Goal: Task Accomplishment & Management: Use online tool/utility

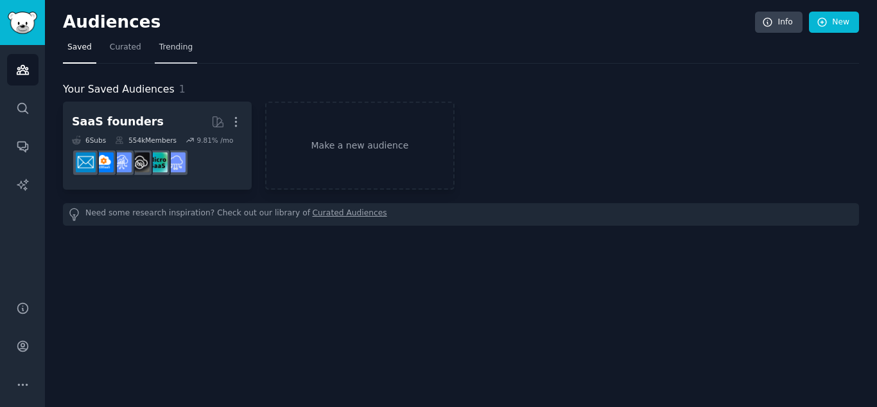
click at [170, 53] on span "Trending" at bounding box center [175, 48] width 33 height 12
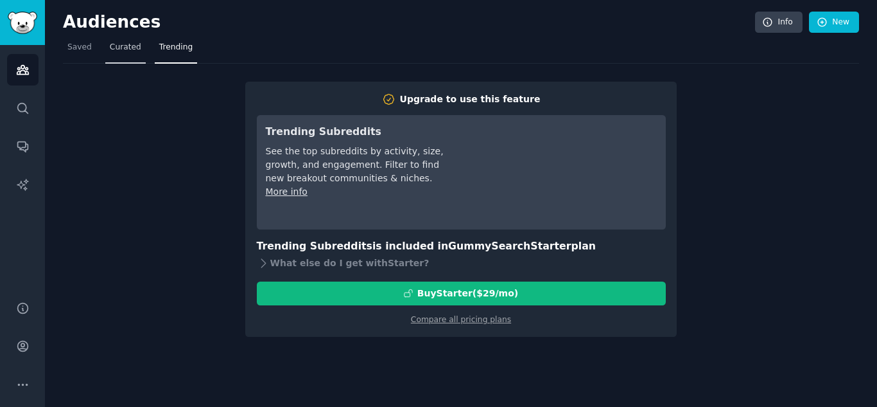
click at [122, 46] on span "Curated" at bounding box center [125, 48] width 31 height 12
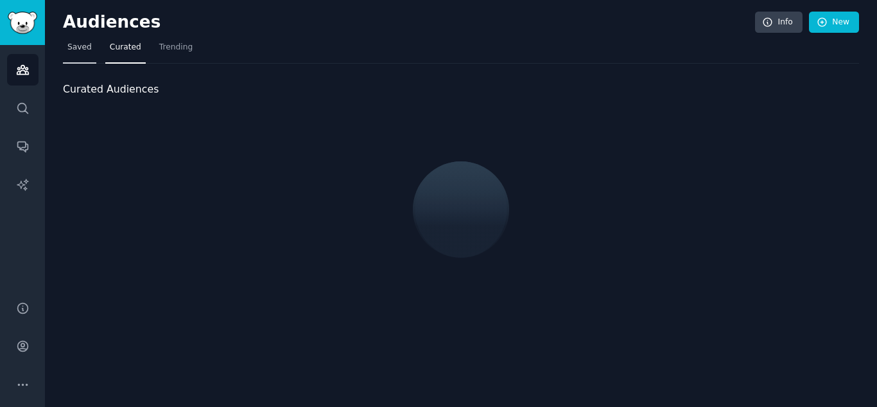
click at [90, 46] on link "Saved" at bounding box center [79, 50] width 33 height 26
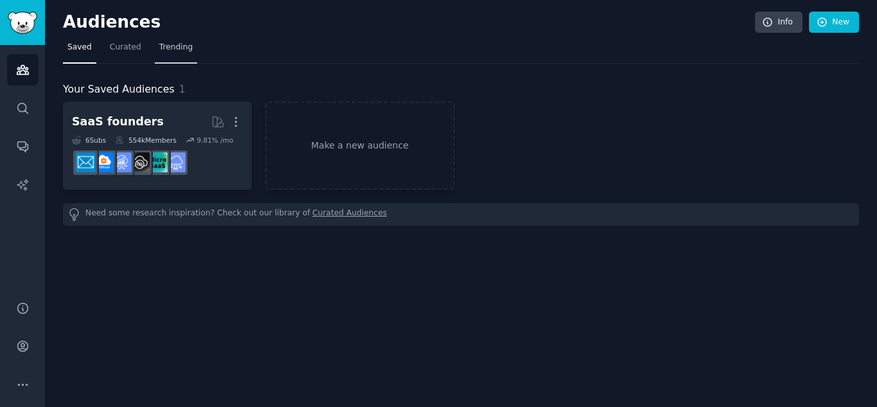
click at [159, 38] on link "Trending" at bounding box center [176, 50] width 42 height 26
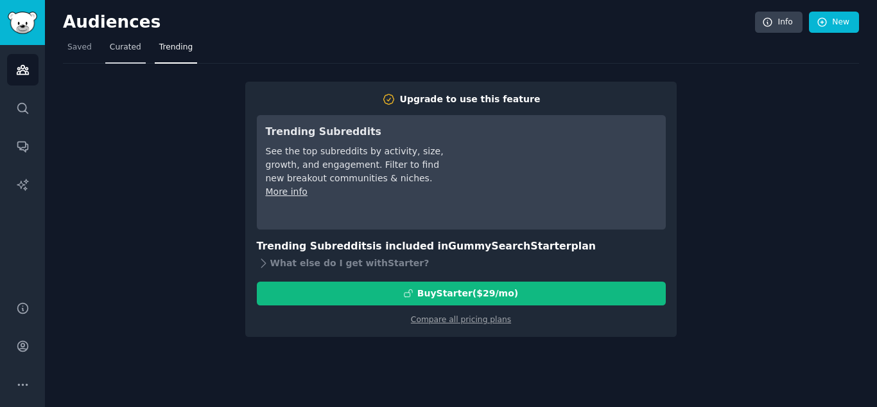
click at [125, 40] on link "Curated" at bounding box center [125, 50] width 40 height 26
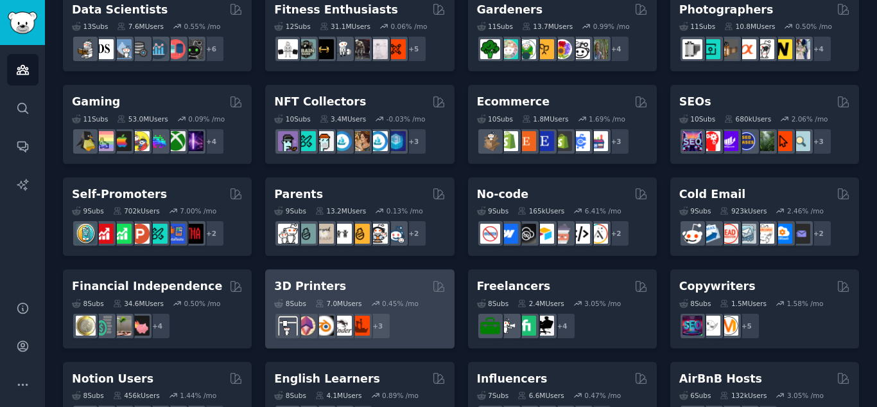
scroll to position [450, 0]
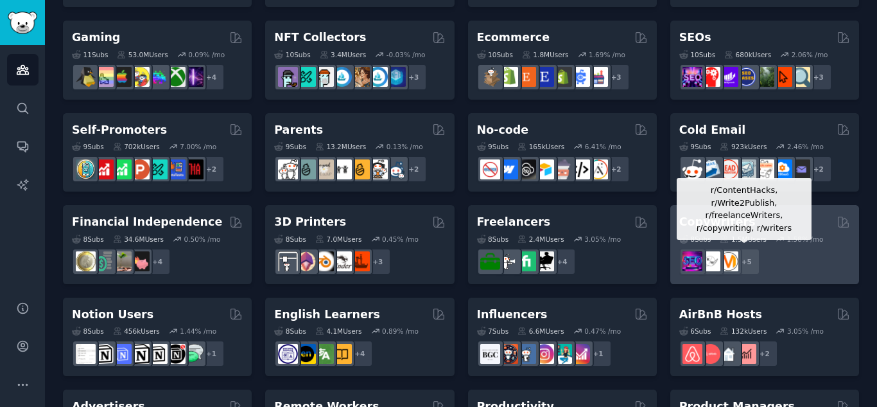
click at [757, 261] on div "+ 5" at bounding box center [746, 261] width 27 height 27
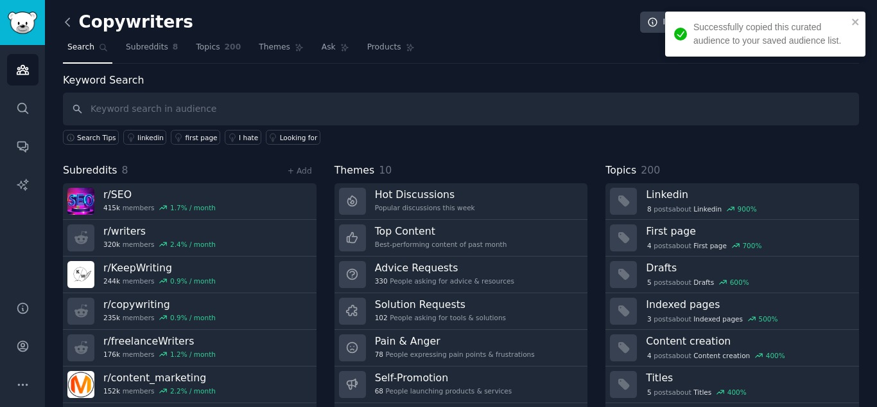
click at [67, 22] on icon at bounding box center [67, 21] width 13 height 13
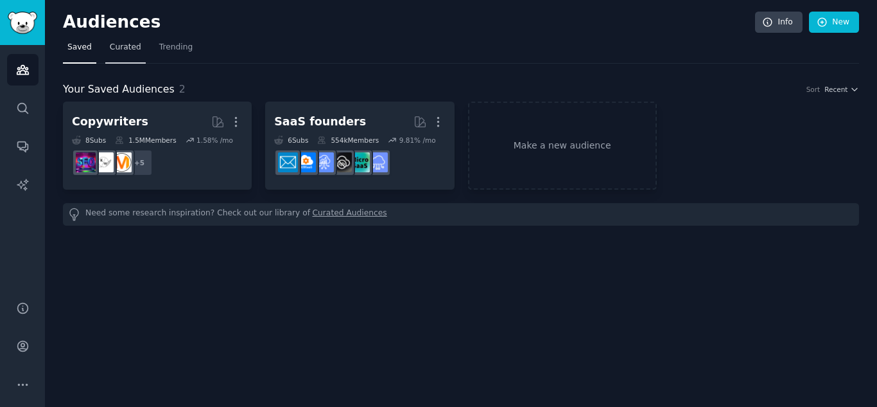
click at [116, 51] on span "Curated" at bounding box center [125, 48] width 31 height 12
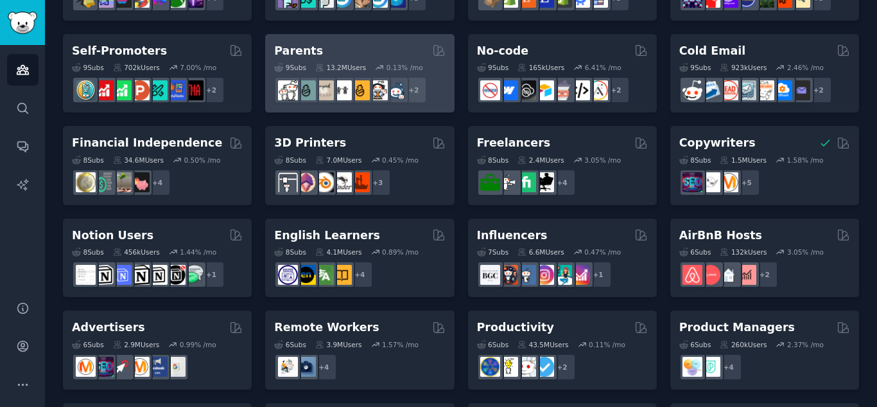
scroll to position [578, 0]
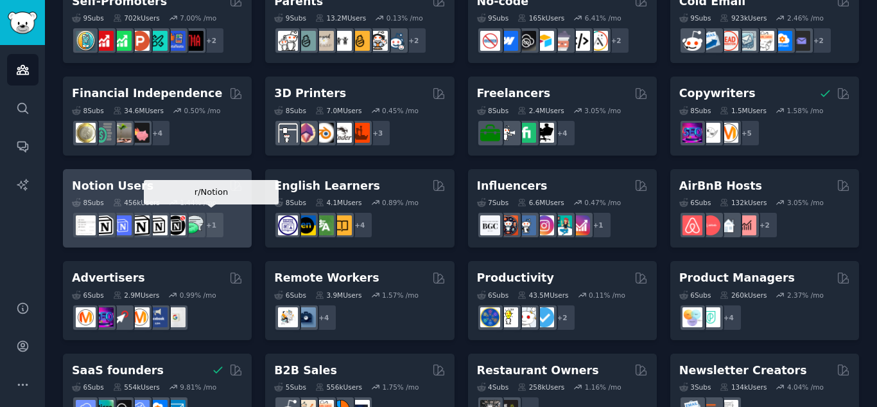
click at [213, 228] on div "+ 1" at bounding box center [211, 224] width 27 height 27
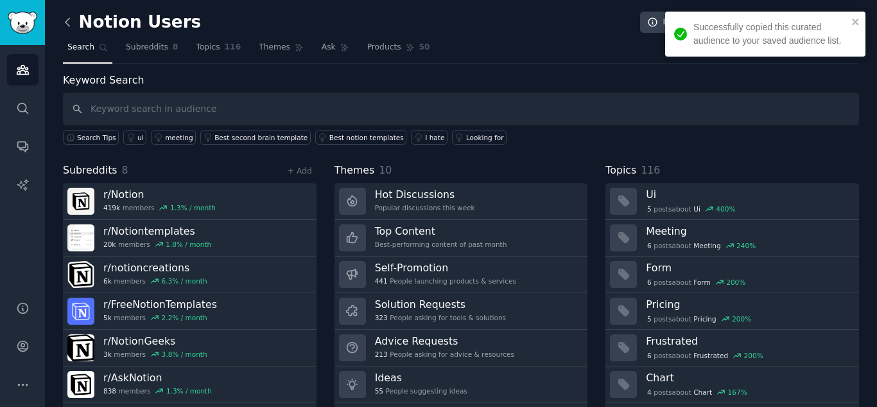
click at [67, 19] on icon at bounding box center [67, 21] width 13 height 13
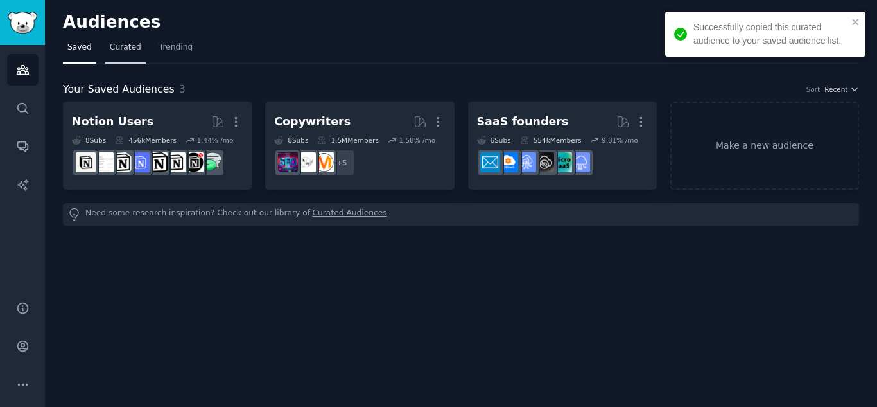
click at [117, 39] on link "Curated" at bounding box center [125, 50] width 40 height 26
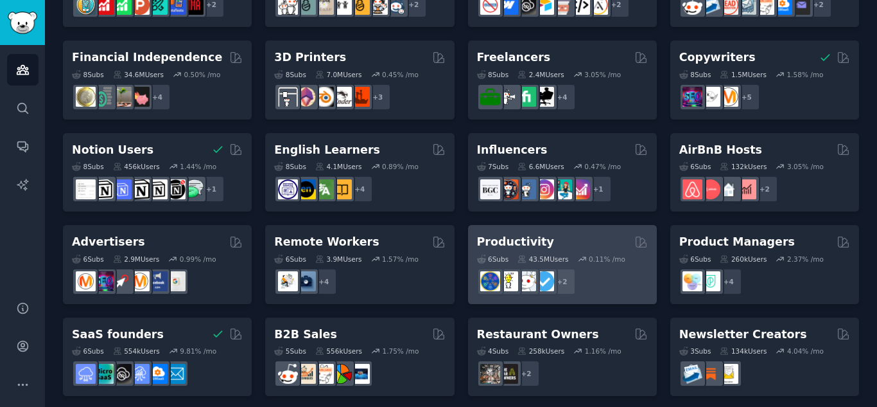
scroll to position [621, 0]
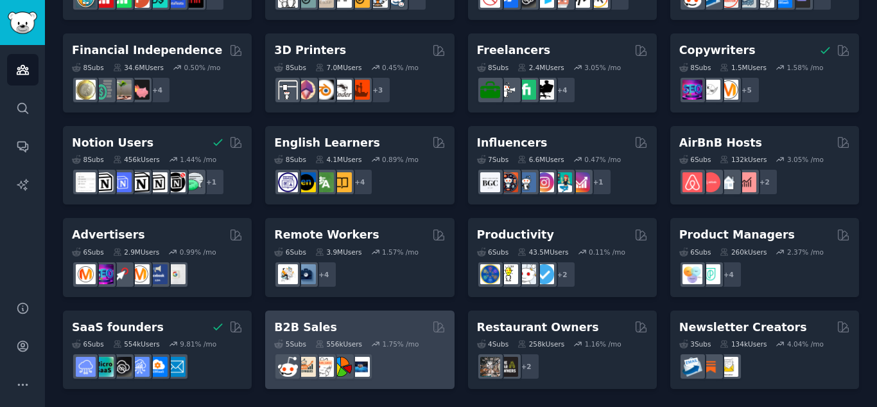
click at [311, 329] on h2 "B2B Sales" at bounding box center [305, 327] width 63 height 16
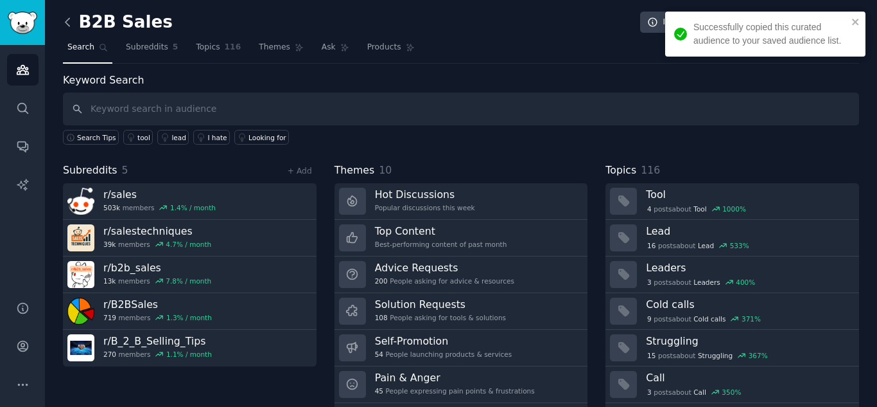
click at [68, 23] on icon at bounding box center [67, 21] width 13 height 13
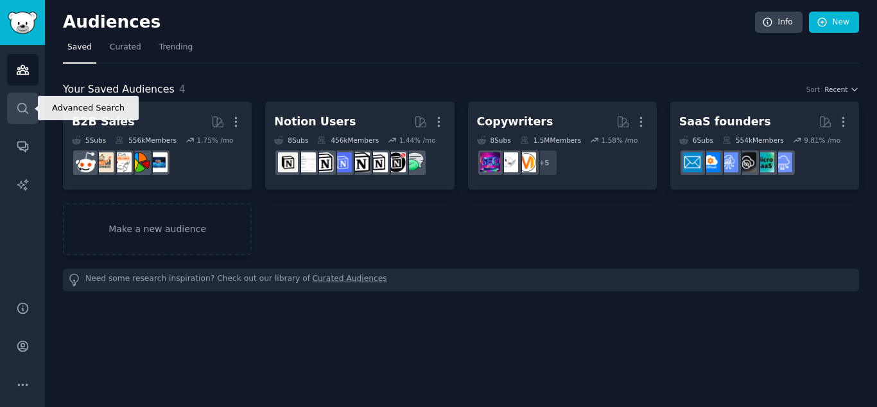
click at [24, 102] on icon "Sidebar" at bounding box center [22, 107] width 13 height 13
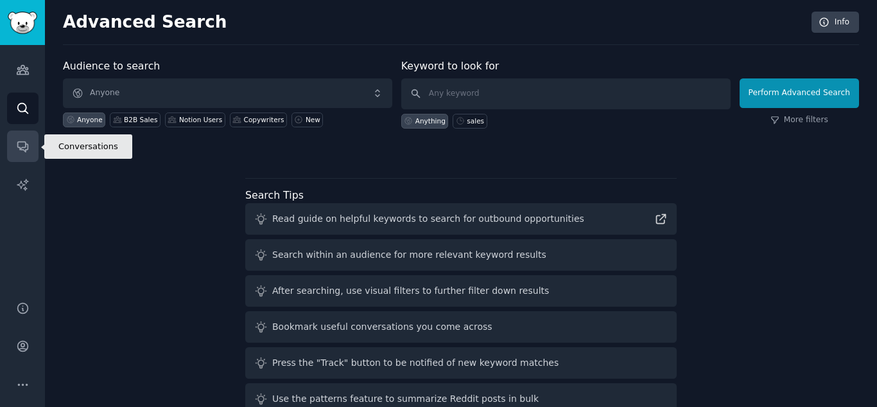
click at [24, 155] on link "Conversations" at bounding box center [22, 145] width 31 height 31
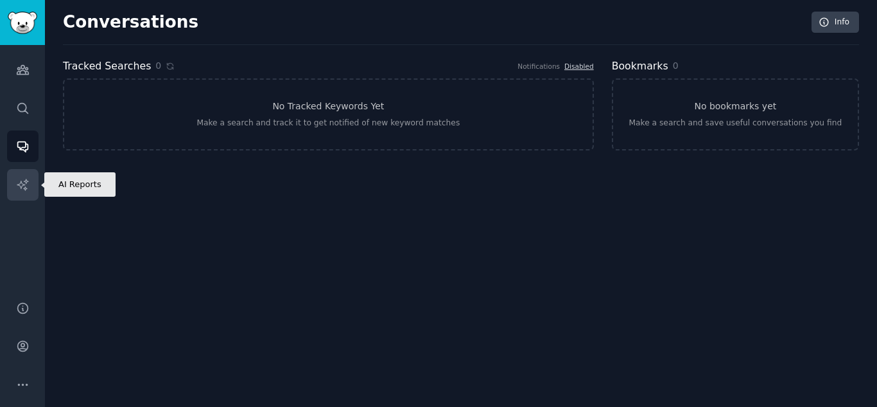
click at [21, 180] on icon "Sidebar" at bounding box center [22, 184] width 13 height 13
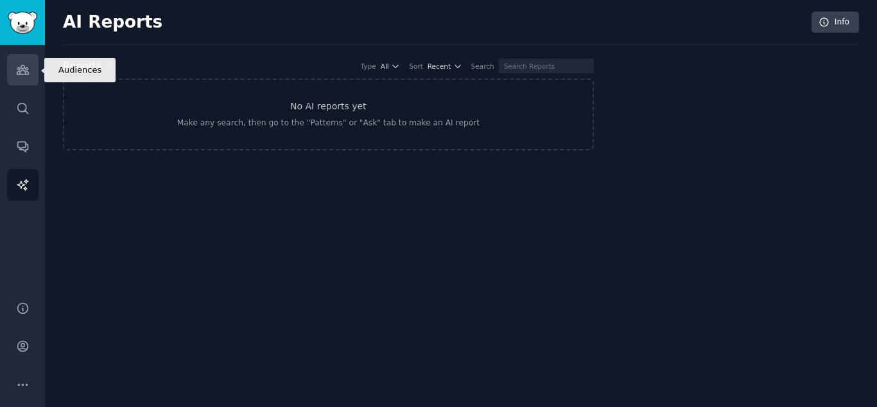
click at [29, 74] on icon "Sidebar" at bounding box center [22, 69] width 13 height 13
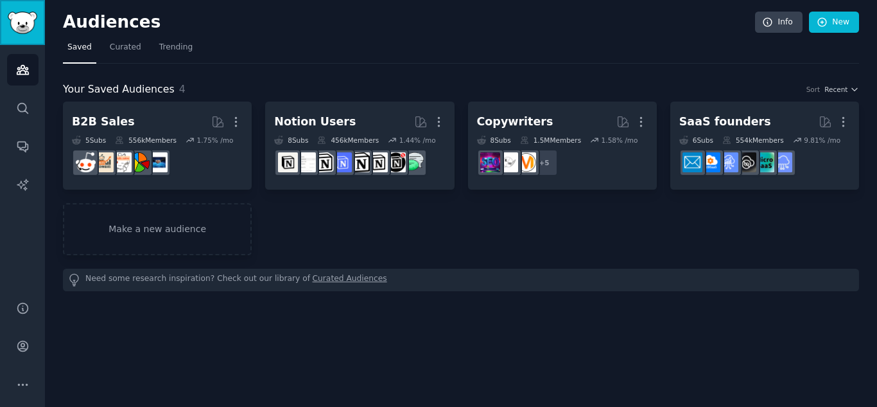
click at [26, 31] on img "Sidebar" at bounding box center [23, 23] width 30 height 22
click at [26, 22] on img "Sidebar" at bounding box center [23, 23] width 30 height 22
click at [31, 374] on button "More" at bounding box center [22, 384] width 31 height 31
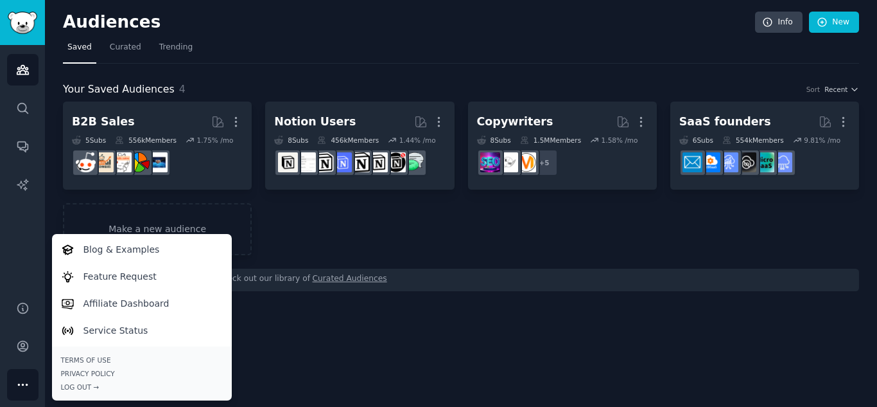
click at [31, 374] on button "More" at bounding box center [22, 384] width 31 height 31
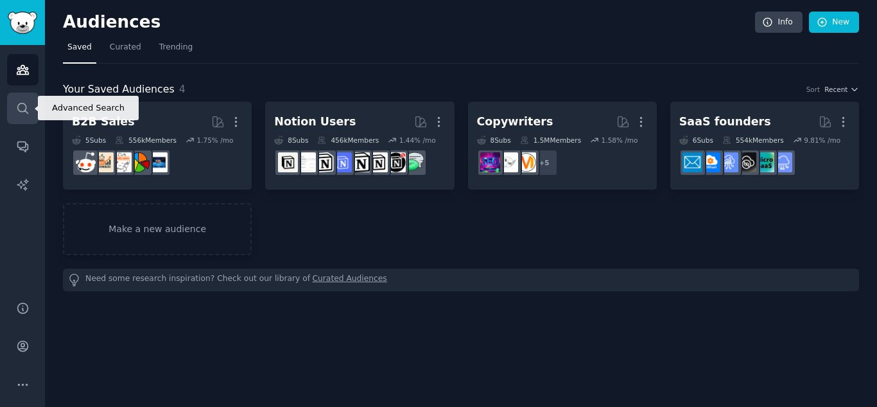
click at [10, 113] on link "Search" at bounding box center [22, 107] width 31 height 31
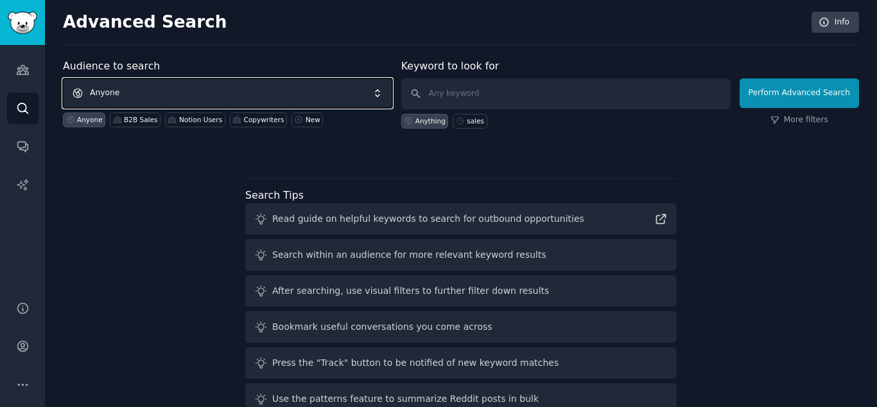
click at [174, 88] on span "Anyone" at bounding box center [227, 93] width 329 height 30
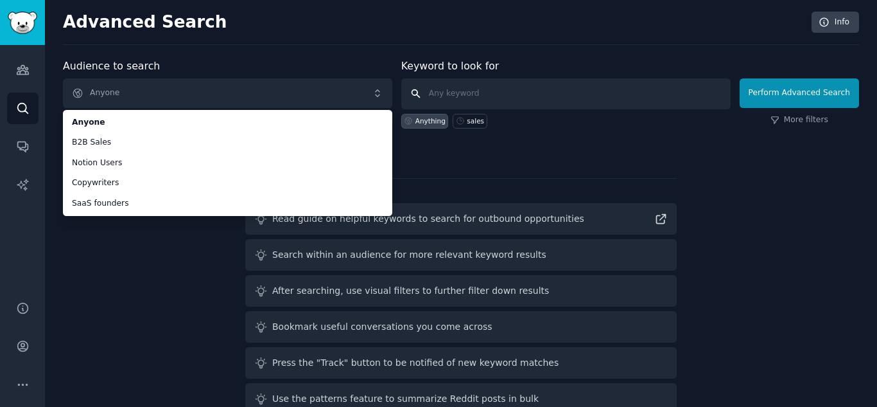
click at [551, 94] on input "text" at bounding box center [565, 93] width 329 height 31
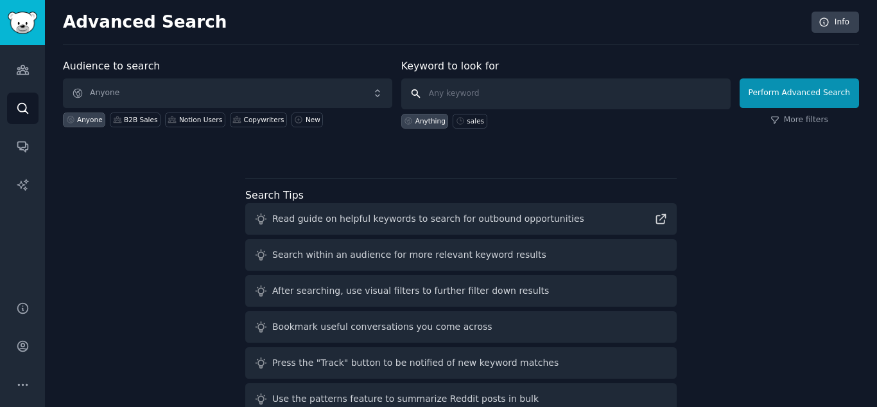
click at [484, 89] on input "text" at bounding box center [565, 93] width 329 height 31
type input "r"
type input "productivity"
click button "Perform Advanced Search" at bounding box center [799, 93] width 119 height 30
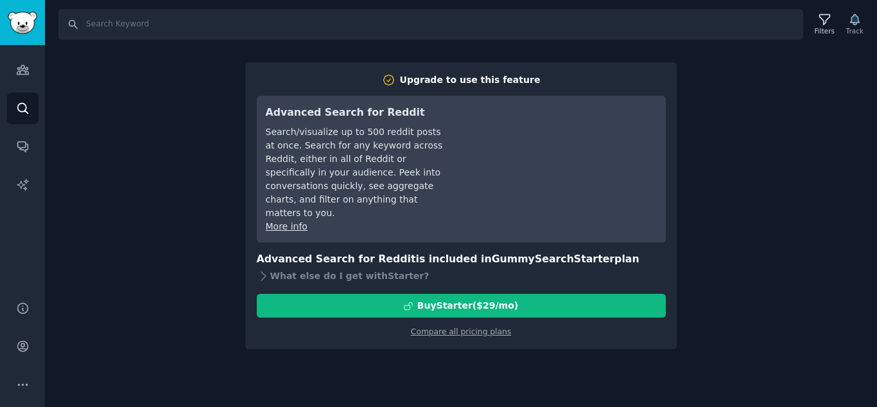
click at [760, 89] on div "Search Filters Track Upgrade to use this feature Advanced Search for Reddit Sea…" at bounding box center [461, 203] width 832 height 407
click at [191, 109] on div "Search Filters Track Upgrade to use this feature Advanced Search for Reddit Sea…" at bounding box center [461, 203] width 832 height 407
click at [136, 6] on div "Search Filters Track" at bounding box center [461, 20] width 832 height 40
click at [145, 29] on input "Search" at bounding box center [430, 24] width 745 height 31
type input "productivity"
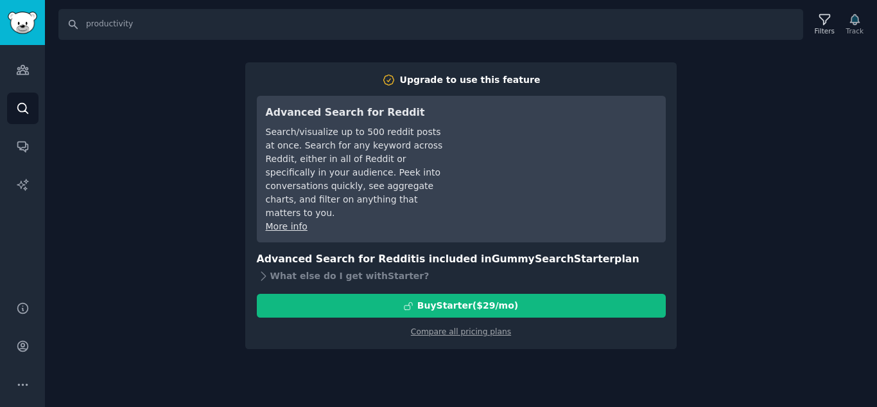
click at [229, 241] on div "Search productivity Filters Track Upgrade to use this feature Advanced Search f…" at bounding box center [461, 203] width 832 height 407
click at [841, 24] on div "Filters" at bounding box center [824, 24] width 33 height 27
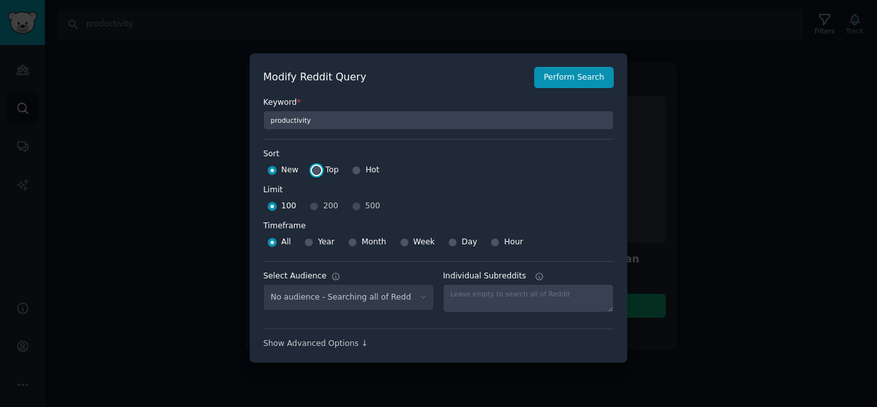
click at [312, 169] on input "Top" at bounding box center [316, 170] width 9 height 9
radio input "true"
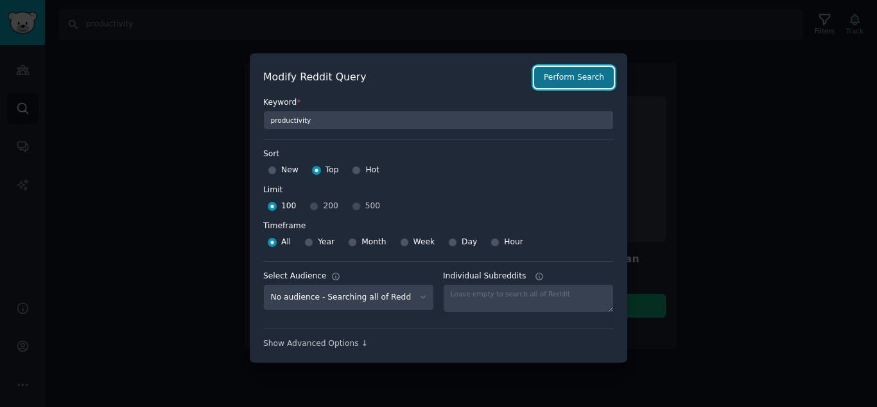
click at [587, 74] on button "Perform Search" at bounding box center [574, 78] width 80 height 22
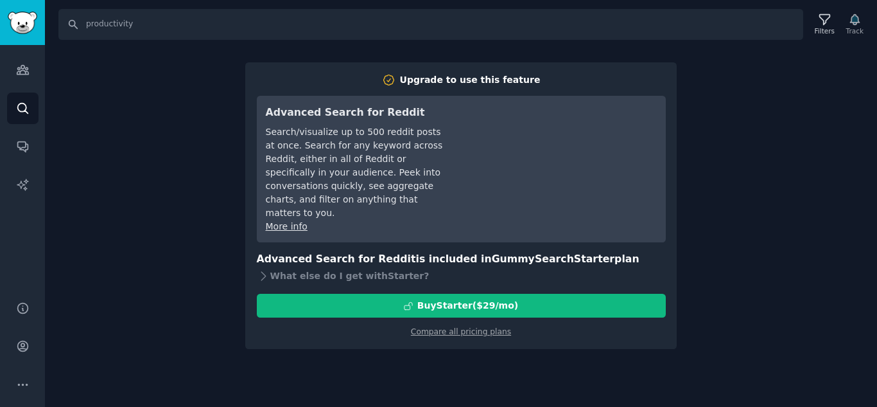
click at [226, 216] on div "Search productivity Filters Track Upgrade to use this feature Advanced Search f…" at bounding box center [461, 203] width 832 height 407
click at [447, 327] on link "Compare all pricing plans" at bounding box center [461, 331] width 100 height 9
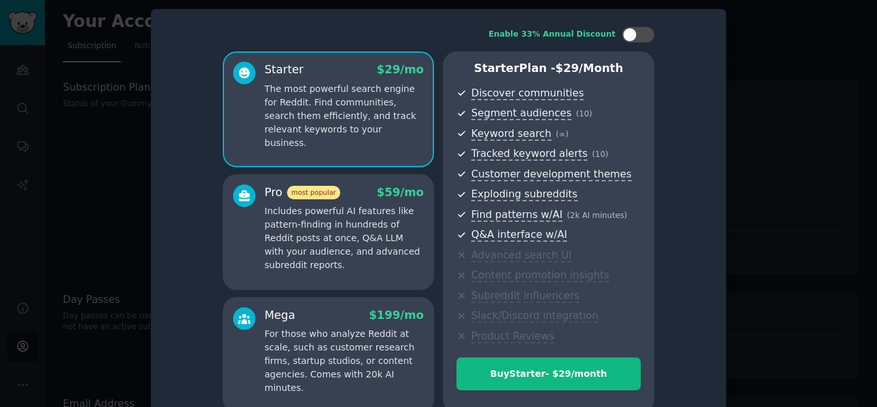
click at [114, 198] on div at bounding box center [438, 203] width 877 height 407
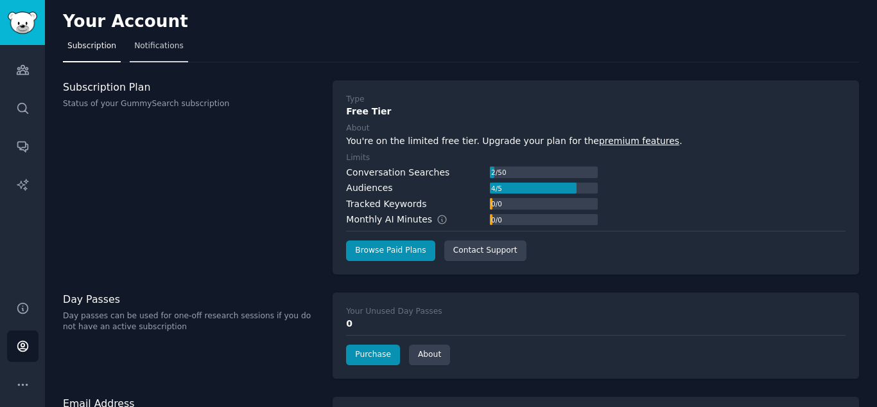
click at [157, 45] on span "Notifications" at bounding box center [158, 46] width 49 height 12
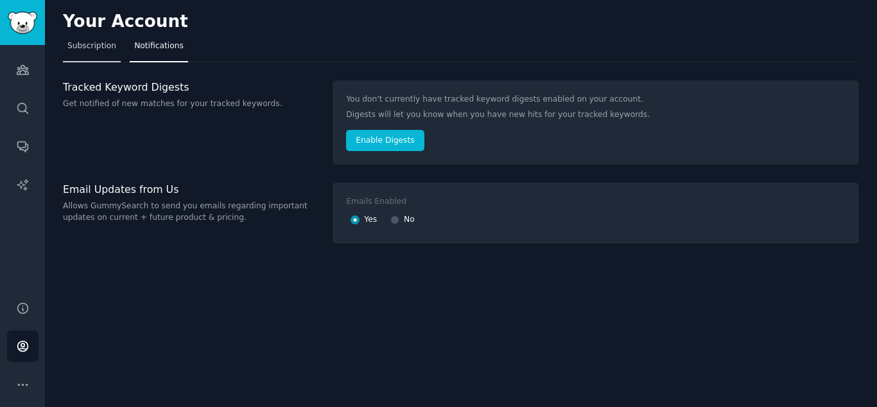
click at [84, 48] on span "Subscription" at bounding box center [91, 46] width 49 height 12
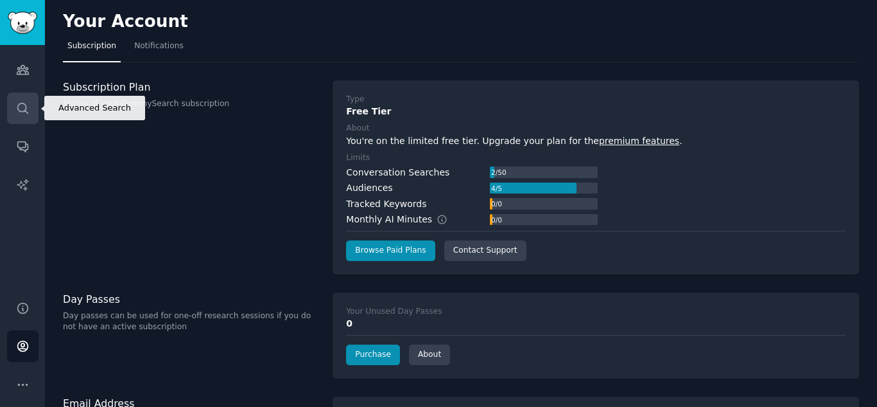
click at [29, 116] on link "Search" at bounding box center [22, 107] width 31 height 31
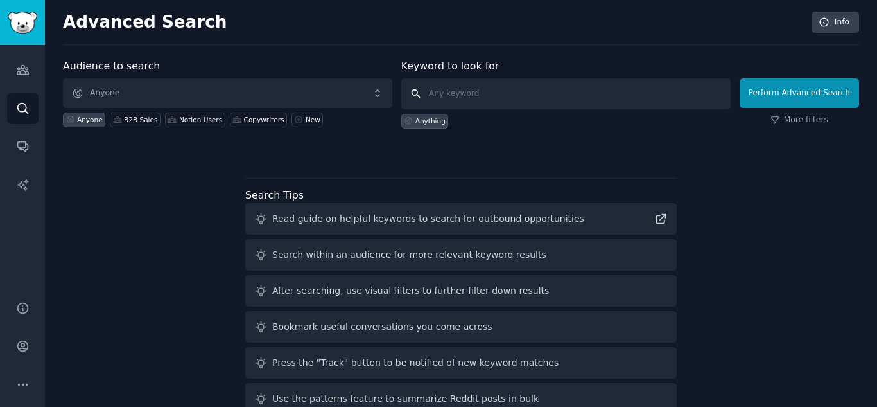
click at [451, 82] on input "text" at bounding box center [565, 93] width 329 height 31
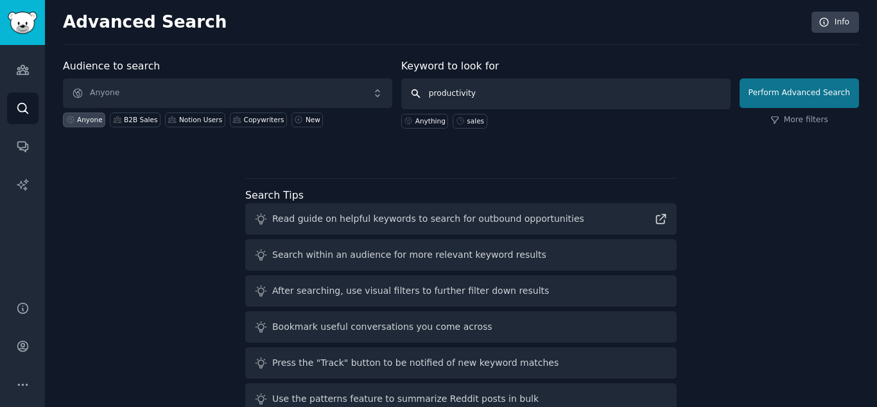
type input "productivity"
click at [802, 101] on button "Perform Advanced Search" at bounding box center [799, 93] width 119 height 30
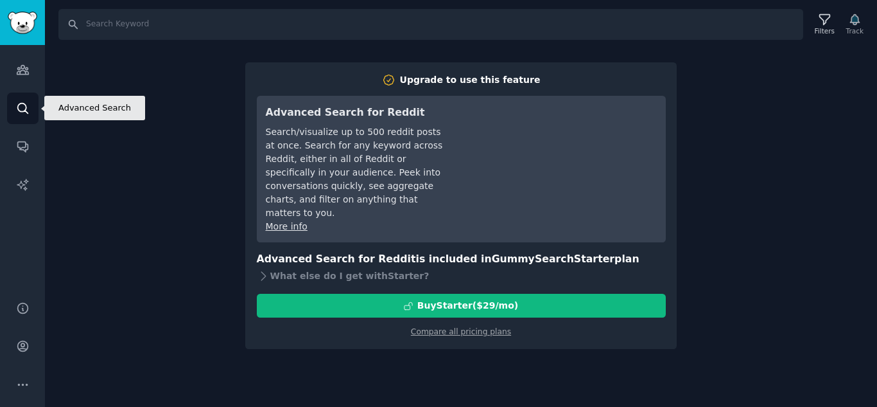
click at [18, 103] on icon "Sidebar" at bounding box center [22, 107] width 13 height 13
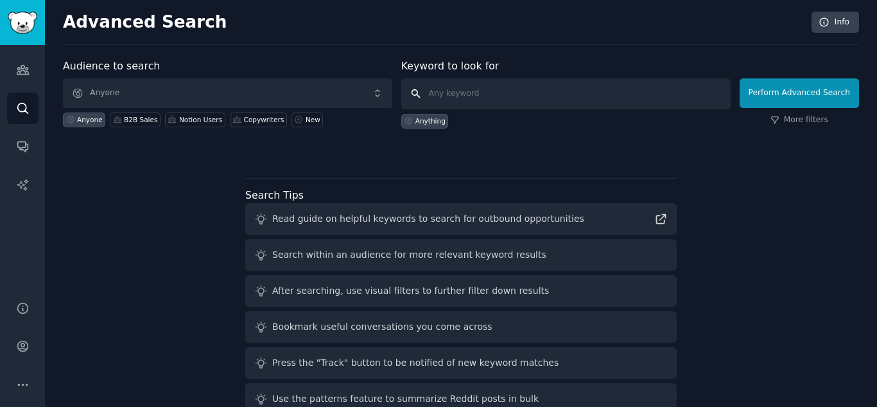
click at [586, 92] on input "text" at bounding box center [565, 93] width 329 height 31
type input "sales"
click at [464, 118] on icon at bounding box center [460, 120] width 9 height 9
click at [474, 123] on div "sales" at bounding box center [475, 120] width 17 height 9
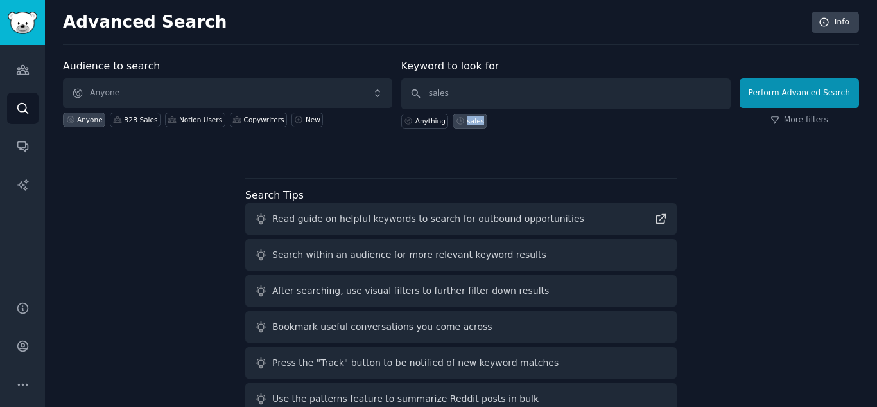
click at [474, 123] on div "sales" at bounding box center [475, 120] width 17 height 9
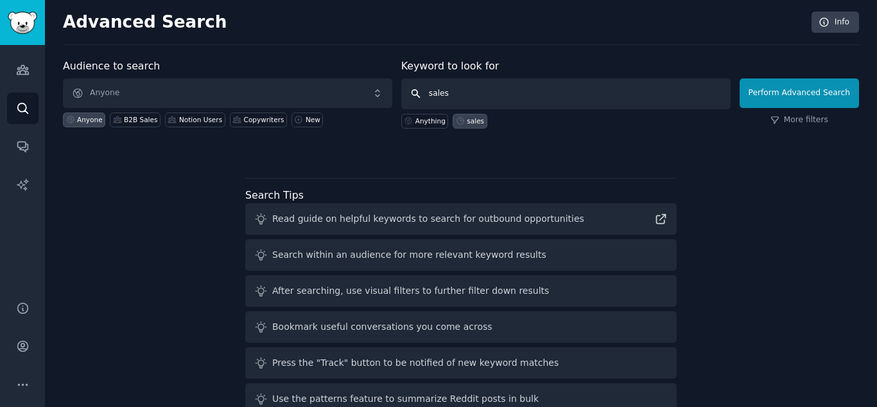
click at [731, 91] on input "sales" at bounding box center [565, 93] width 329 height 31
click at [807, 89] on button "Perform Advanced Search" at bounding box center [799, 93] width 119 height 30
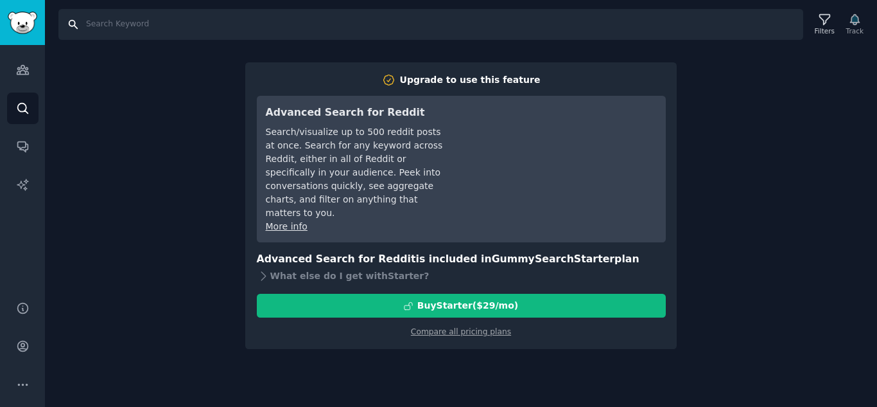
click at [60, 28] on input "Search" at bounding box center [430, 24] width 745 height 31
click at [71, 23] on input "Search" at bounding box center [430, 24] width 745 height 31
click at [33, 106] on link "Search" at bounding box center [22, 107] width 31 height 31
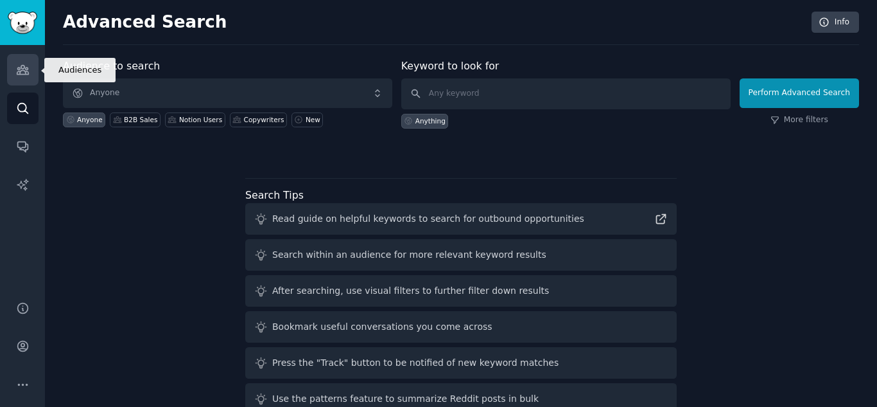
click at [14, 71] on link "Audiences" at bounding box center [22, 69] width 31 height 31
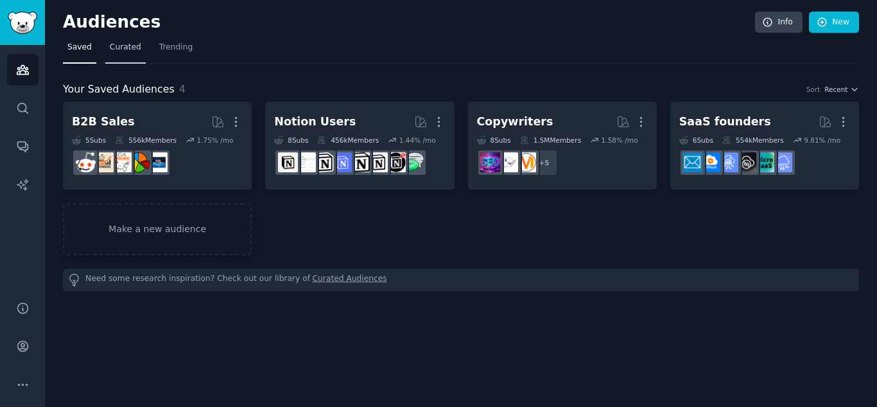
click at [113, 50] on span "Curated" at bounding box center [125, 48] width 31 height 12
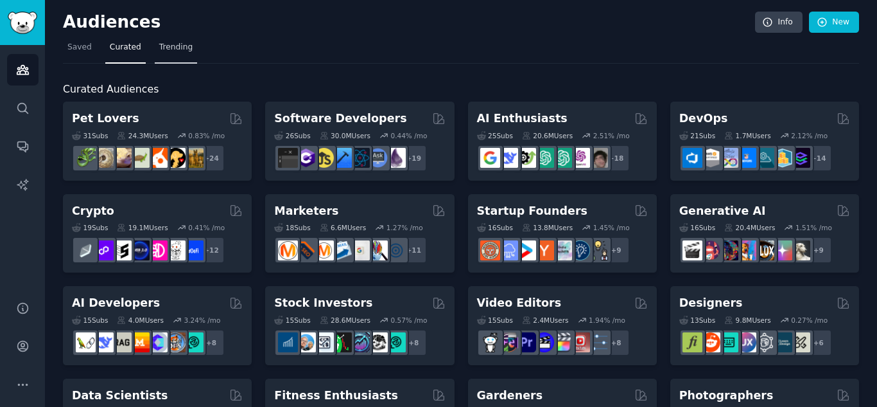
click at [178, 40] on link "Trending" at bounding box center [176, 50] width 42 height 26
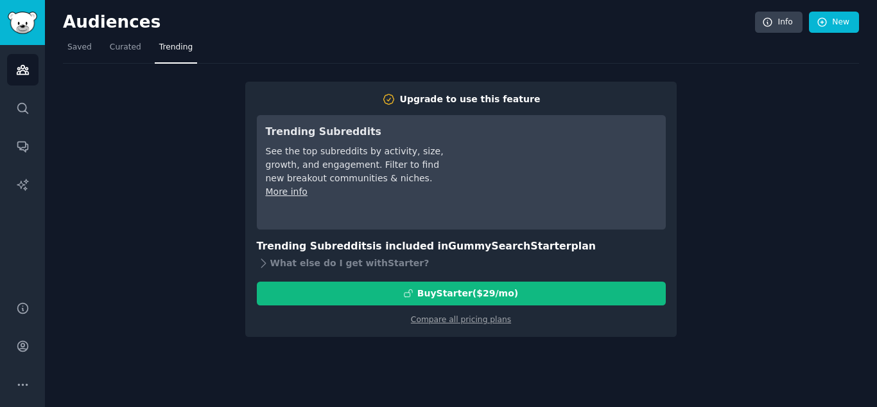
click at [23, 89] on div "Audiences Search Conversations AI Reports" at bounding box center [22, 165] width 45 height 240
click at [35, 170] on link "AI Reports" at bounding box center [22, 184] width 31 height 31
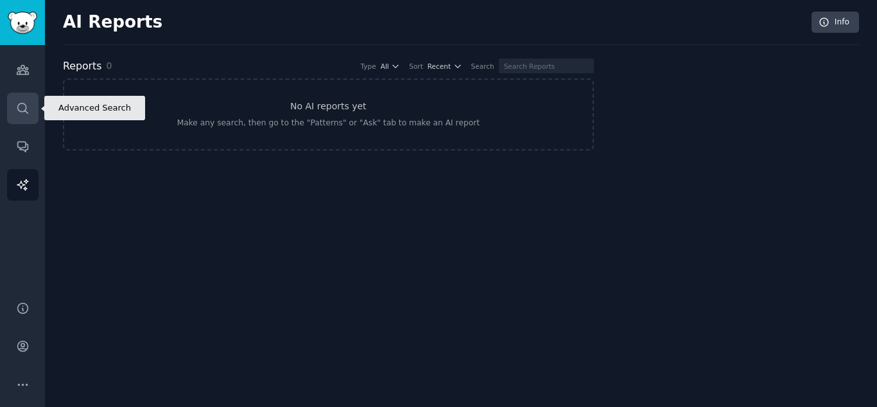
click at [33, 105] on link "Search" at bounding box center [22, 107] width 31 height 31
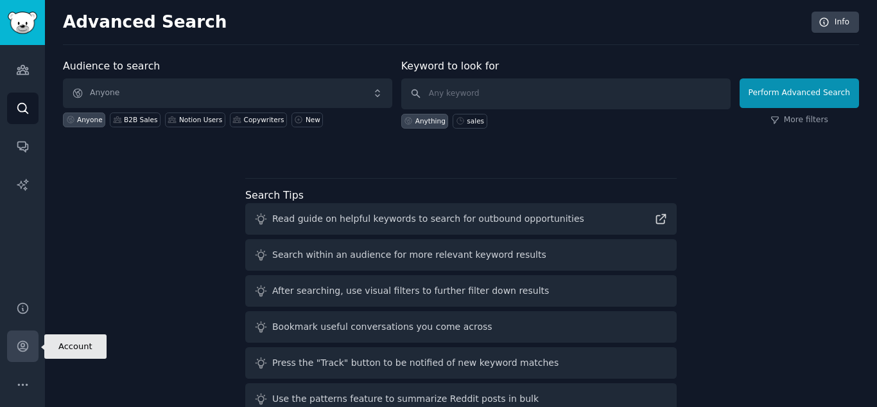
click at [24, 341] on icon "Sidebar" at bounding box center [22, 346] width 10 height 10
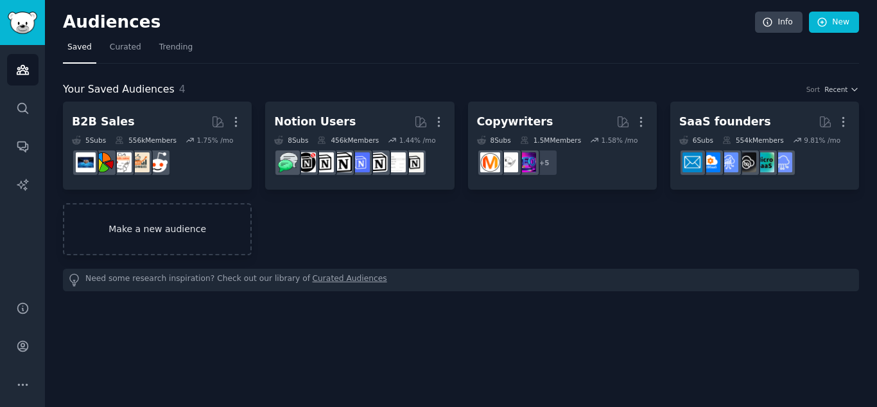
click at [136, 225] on link "Make a new audience" at bounding box center [157, 229] width 189 height 52
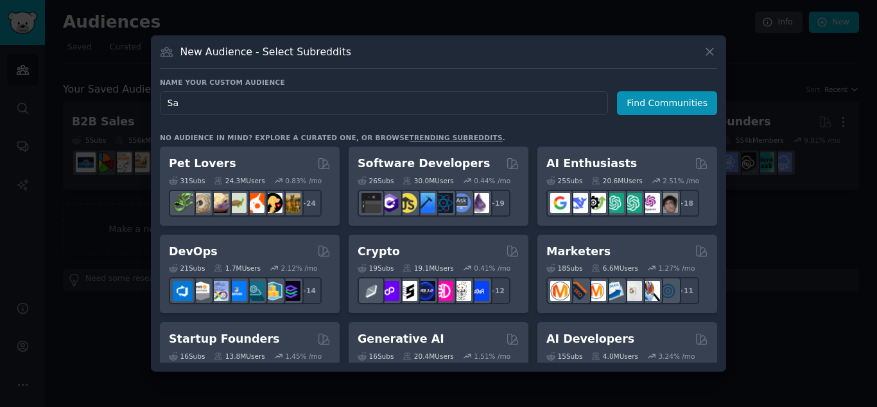
type input "S"
type input "executive coach"
click at [676, 103] on button "Find Communities" at bounding box center [667, 103] width 100 height 24
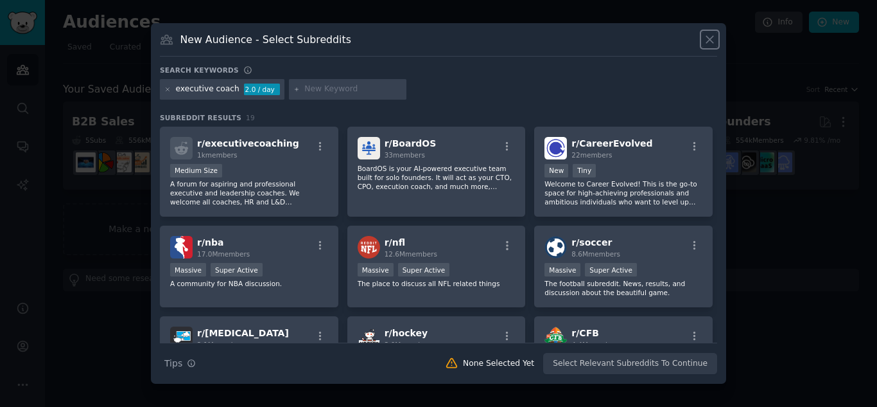
click at [706, 43] on icon at bounding box center [709, 40] width 7 height 7
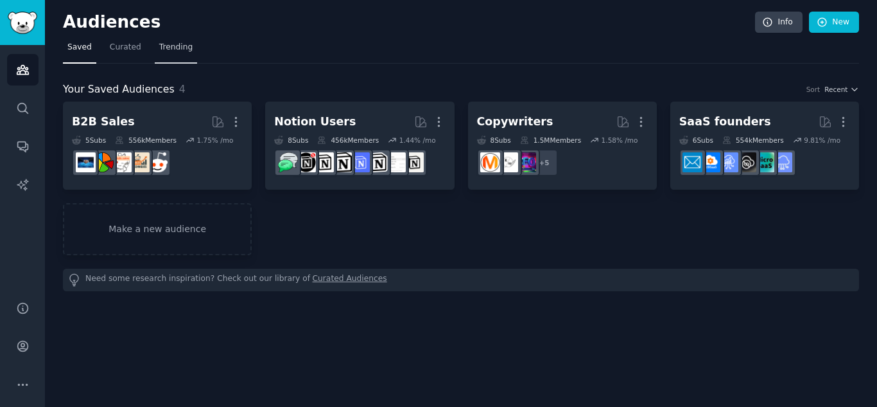
click at [170, 46] on span "Trending" at bounding box center [175, 48] width 33 height 12
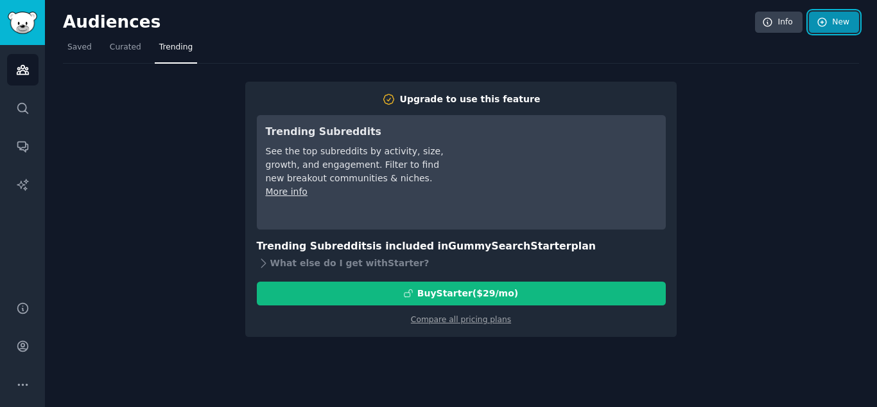
click at [830, 20] on link "New" at bounding box center [834, 23] width 50 height 22
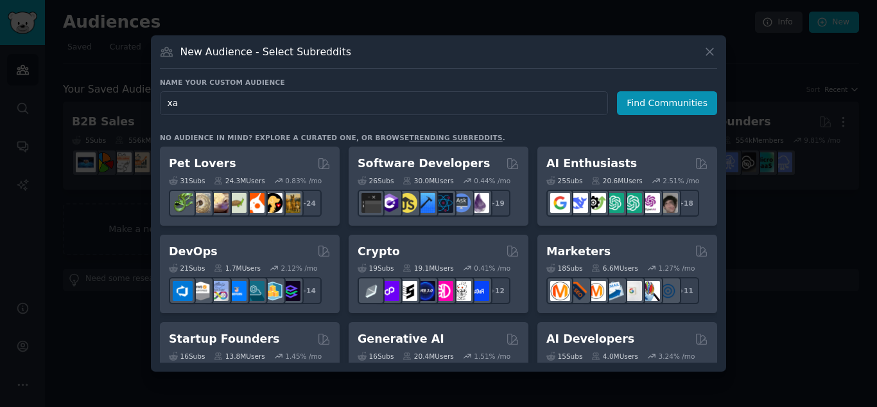
type input "x"
type input "sales"
click at [649, 111] on button "Find Communities" at bounding box center [667, 103] width 100 height 24
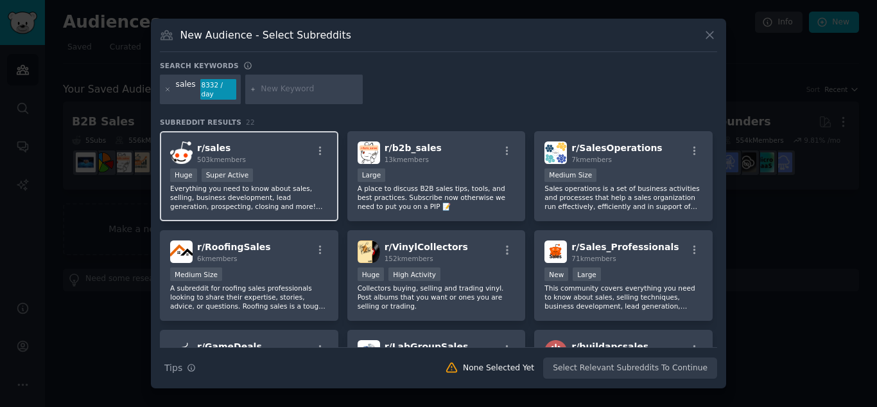
click at [289, 157] on div "r/ sales 503k members" at bounding box center [249, 152] width 158 height 22
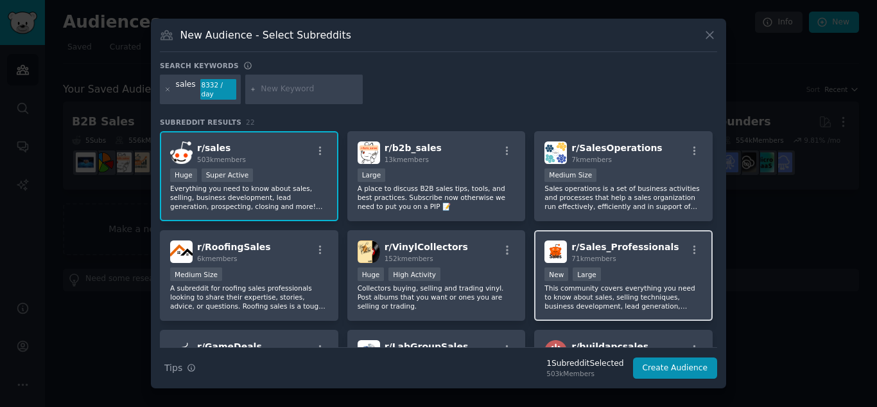
click at [635, 286] on p "This community covers everything you need to know about sales, selling techniqu…" at bounding box center [624, 296] width 158 height 27
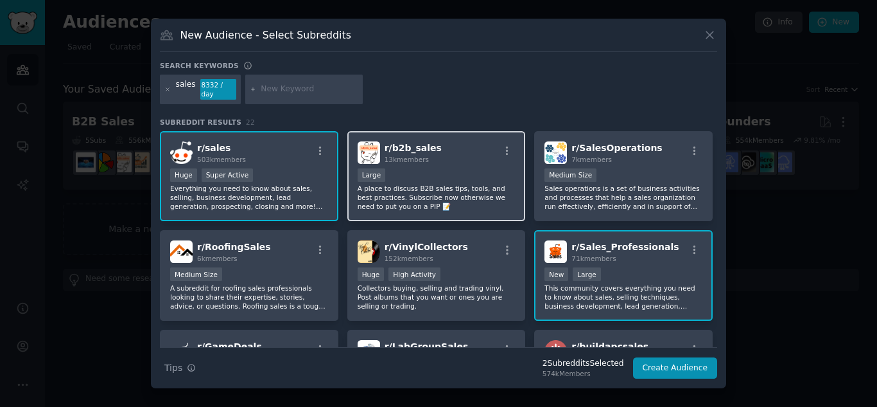
click at [456, 162] on div "r/ b2b_sales 13k members Large A place to discuss B2B sales tips, tools, and be…" at bounding box center [436, 176] width 179 height 91
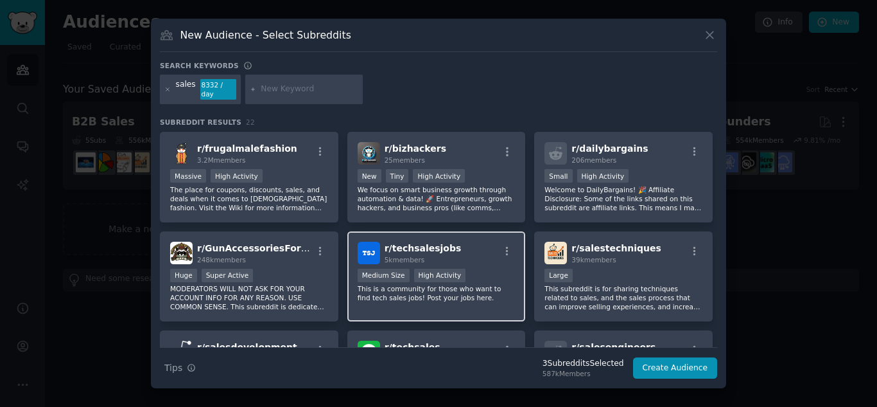
scroll to position [321, 0]
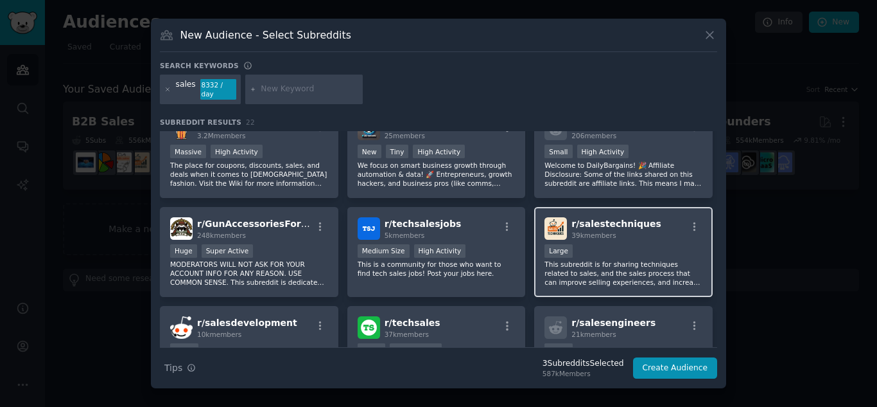
click at [635, 261] on p "This subreddit is for sharing techniques related to sales, and the sales proces…" at bounding box center [624, 272] width 158 height 27
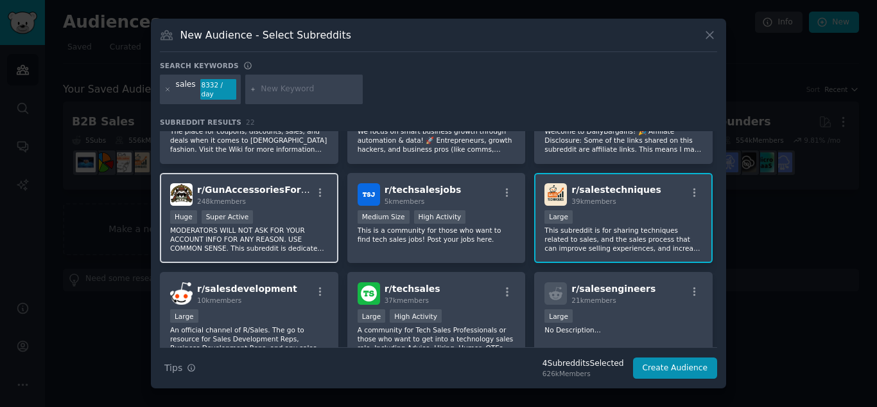
scroll to position [385, 0]
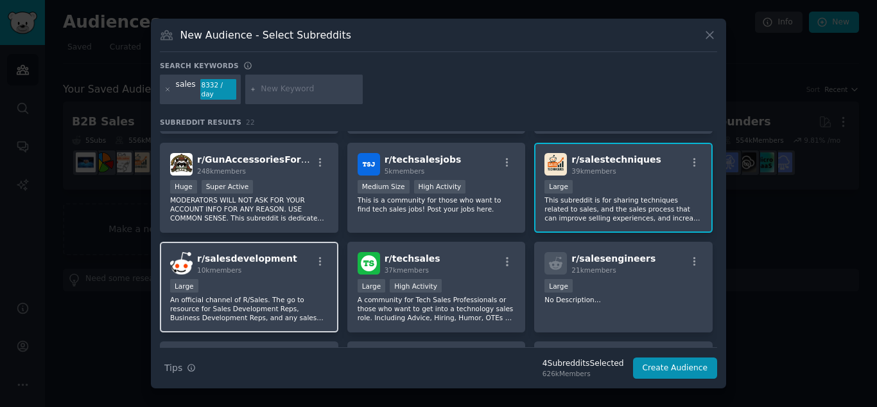
click at [285, 316] on p "An official channel of R/Sales. The go to resource for Sales Development Reps, …" at bounding box center [249, 308] width 158 height 27
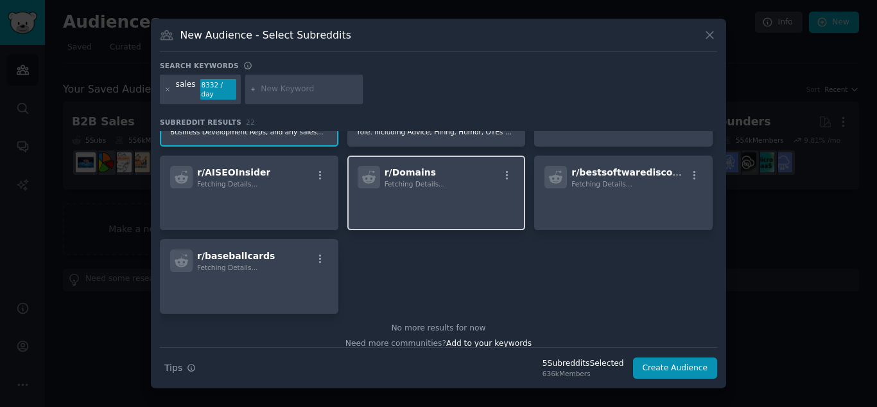
scroll to position [578, 0]
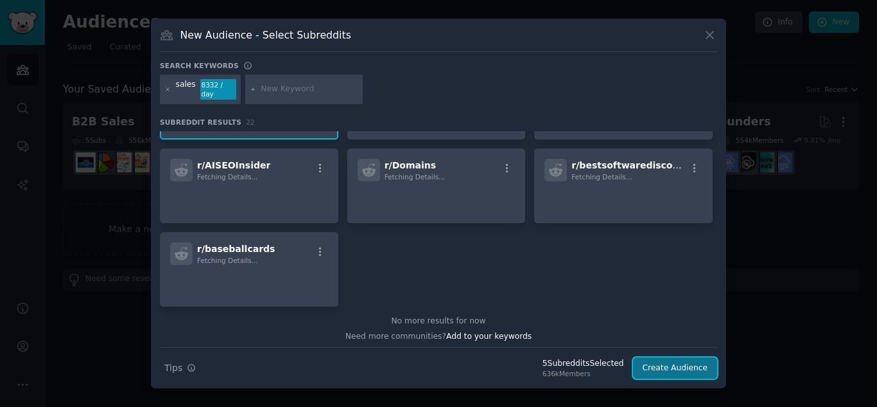
click at [674, 364] on button "Create Audience" at bounding box center [675, 368] width 85 height 22
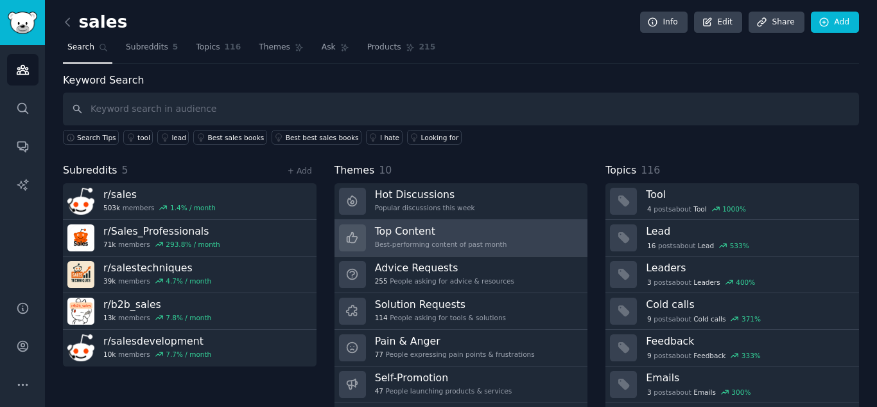
click at [405, 243] on div "Best-performing content of past month" at bounding box center [441, 244] width 132 height 9
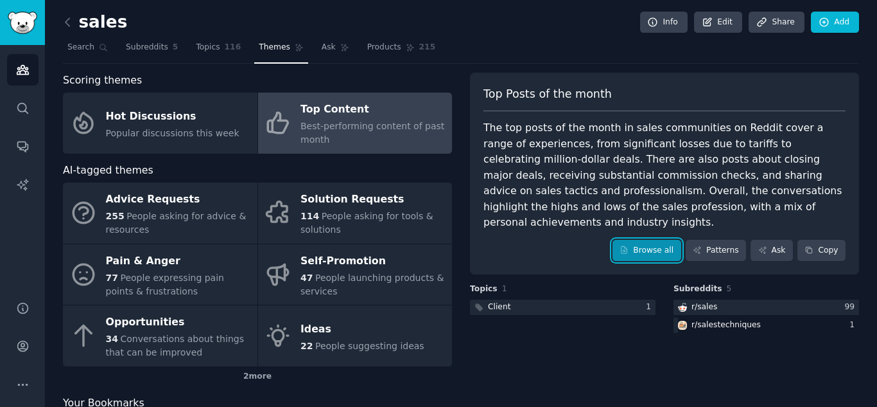
click at [664, 243] on link "Browse all" at bounding box center [647, 251] width 69 height 22
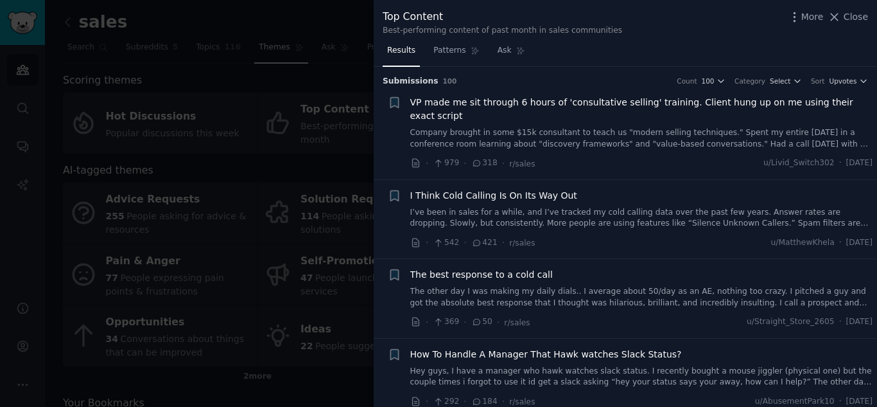
click at [785, 127] on link "Company brought in some $15k consultant to teach us "modern selling techniques.…" at bounding box center [641, 138] width 463 height 22
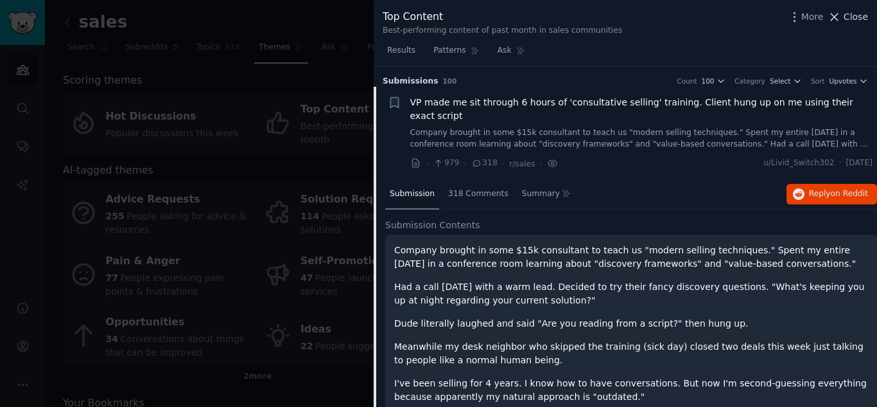
click at [856, 17] on span "Close" at bounding box center [856, 16] width 24 height 13
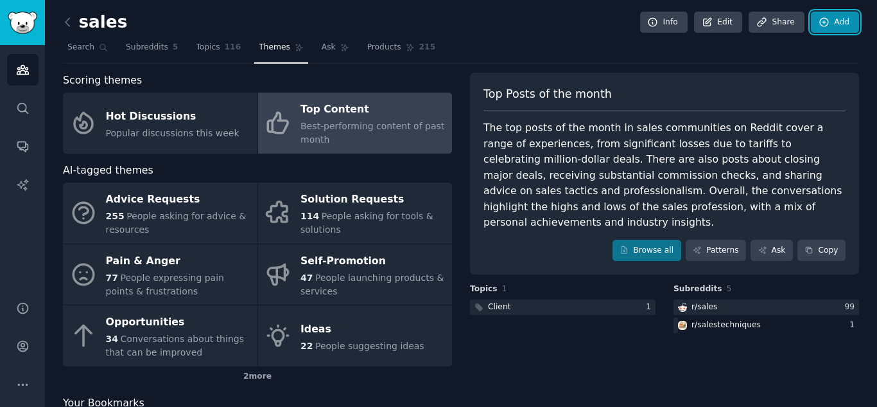
click at [845, 20] on link "Add" at bounding box center [835, 23] width 48 height 22
